Goal: Navigation & Orientation: Find specific page/section

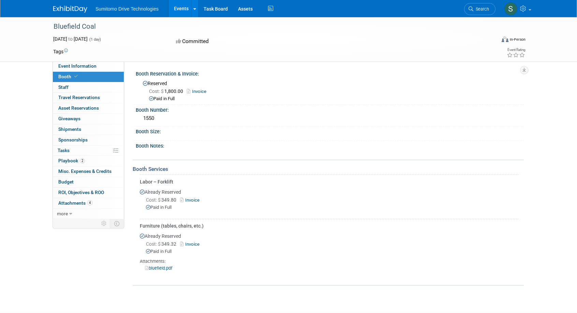
click at [97, 60] on div "Bluefield Coal Sep 12, 2025 to Sep 12, 2025 (1 day) Sep 12, 2025 to Sep 12, 202…" at bounding box center [288, 39] width 481 height 44
click at [96, 66] on link "Event Information" at bounding box center [88, 66] width 71 height 10
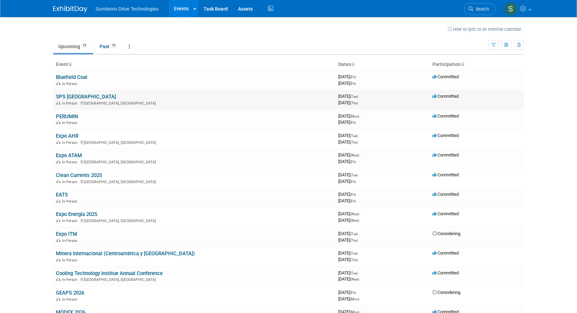
click at [74, 95] on link "SPS [GEOGRAPHIC_DATA]" at bounding box center [86, 96] width 60 height 6
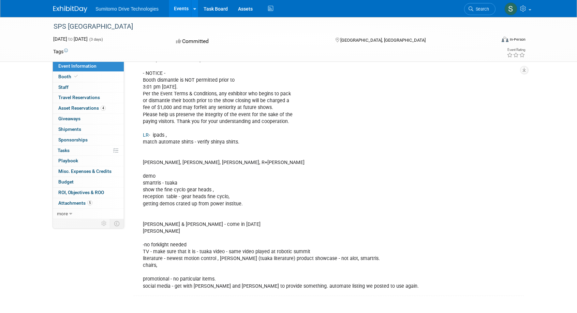
scroll to position [352, 0]
click at [98, 77] on link "Booth" at bounding box center [88, 77] width 71 height 10
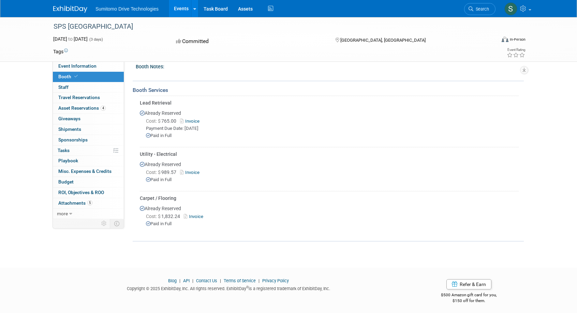
scroll to position [0, 0]
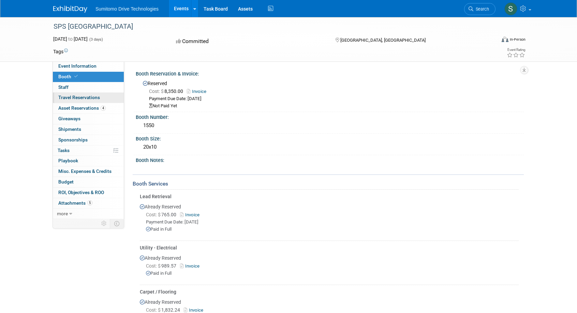
click at [89, 93] on link "0 Travel Reservations 0" at bounding box center [88, 97] width 71 height 10
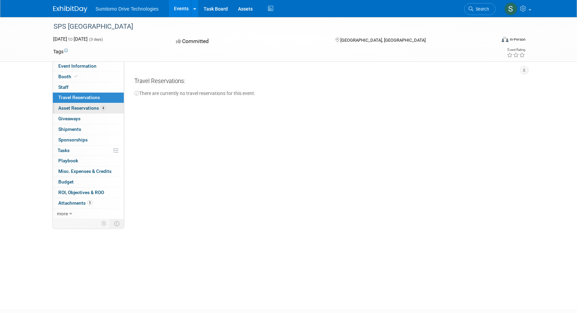
click at [84, 105] on span "Asset Reservations 4" at bounding box center [81, 107] width 47 height 5
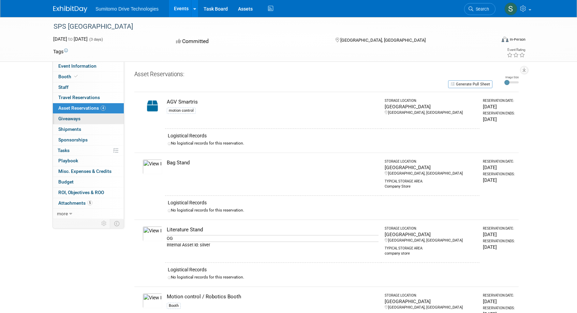
click at [83, 117] on link "0 Giveaways 0" at bounding box center [88, 119] width 71 height 10
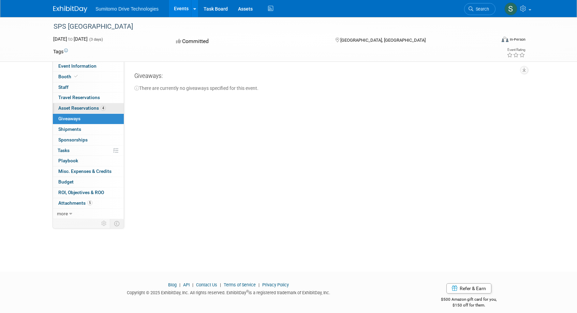
click at [82, 108] on span "Asset Reservations 4" at bounding box center [81, 107] width 47 height 5
